Goal: Information Seeking & Learning: Understand process/instructions

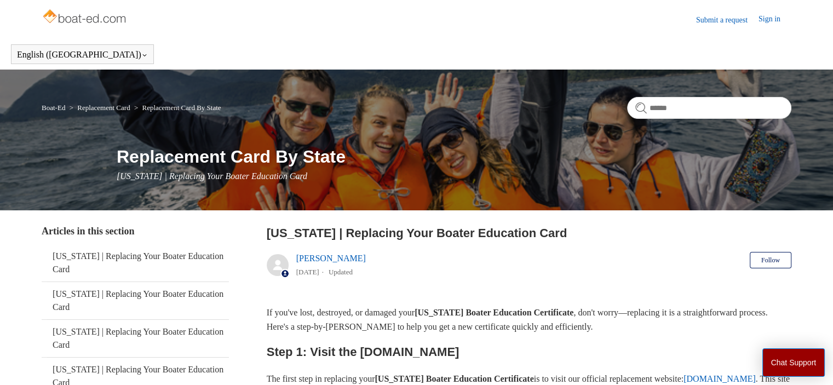
click at [98, 20] on img at bounding box center [85, 18] width 87 height 22
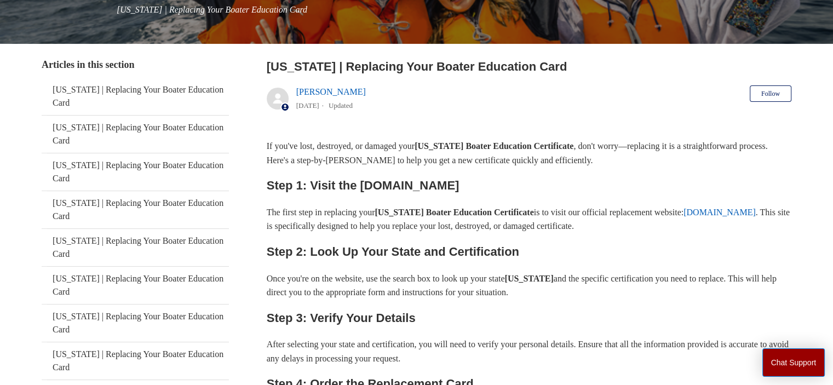
scroll to position [164, 0]
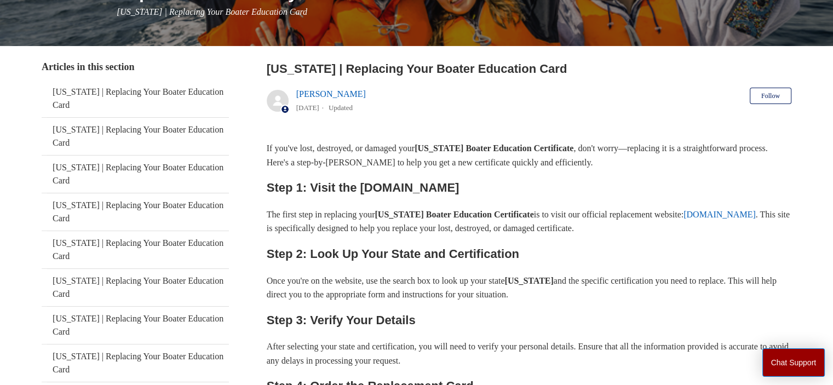
click at [729, 214] on link "[DOMAIN_NAME]" at bounding box center [720, 214] width 72 height 9
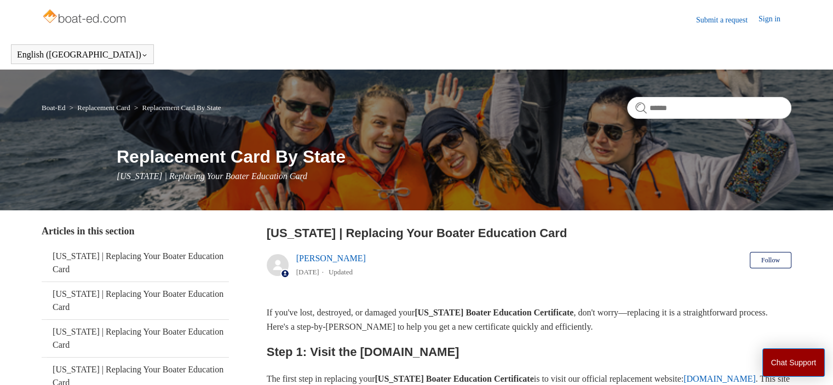
click at [100, 19] on img at bounding box center [85, 18] width 87 height 22
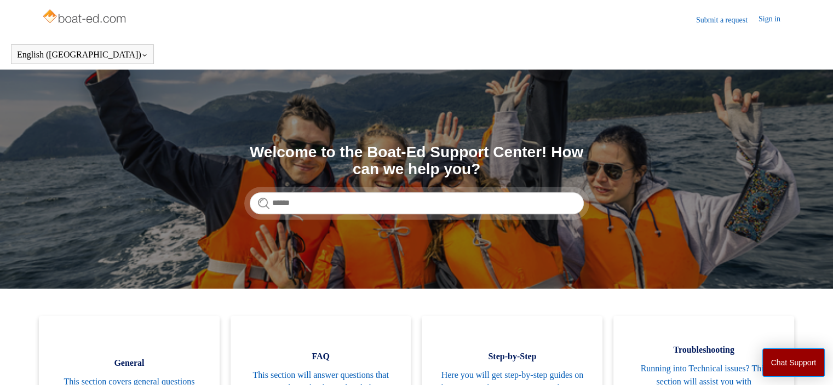
click at [771, 16] on link "Sign in" at bounding box center [775, 19] width 33 height 13
click at [68, 19] on img at bounding box center [85, 18] width 87 height 22
click at [769, 20] on link "Sign in" at bounding box center [775, 19] width 33 height 13
